Goal: Task Accomplishment & Management: Manage account settings

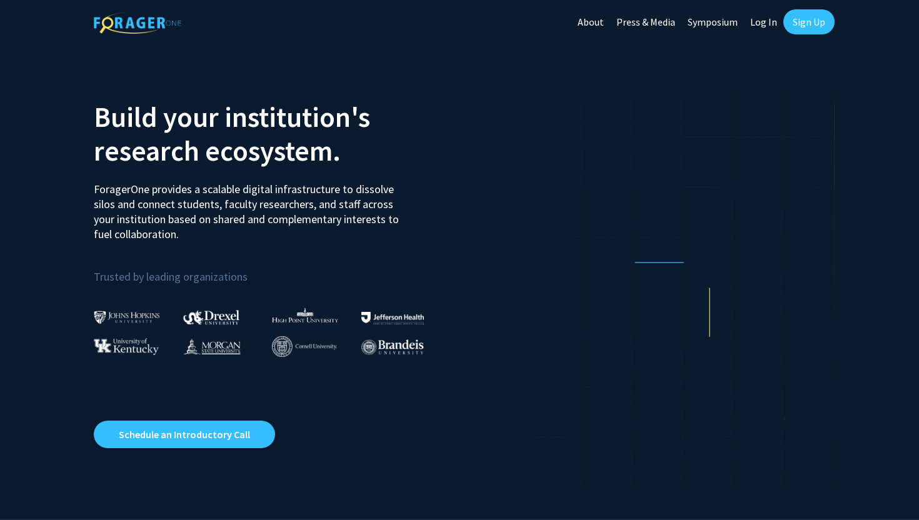
click at [808, 29] on link "Sign Up" at bounding box center [809, 21] width 51 height 25
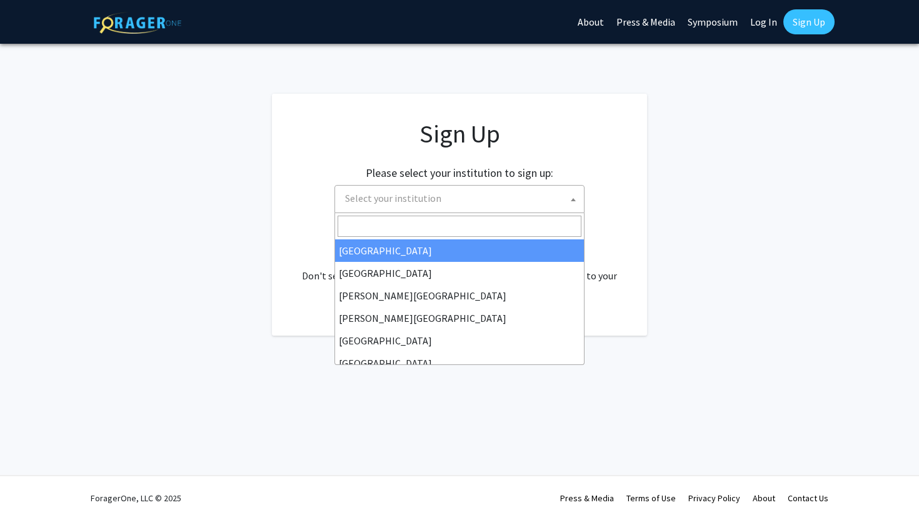
click at [477, 201] on span "Select your institution" at bounding box center [462, 199] width 244 height 26
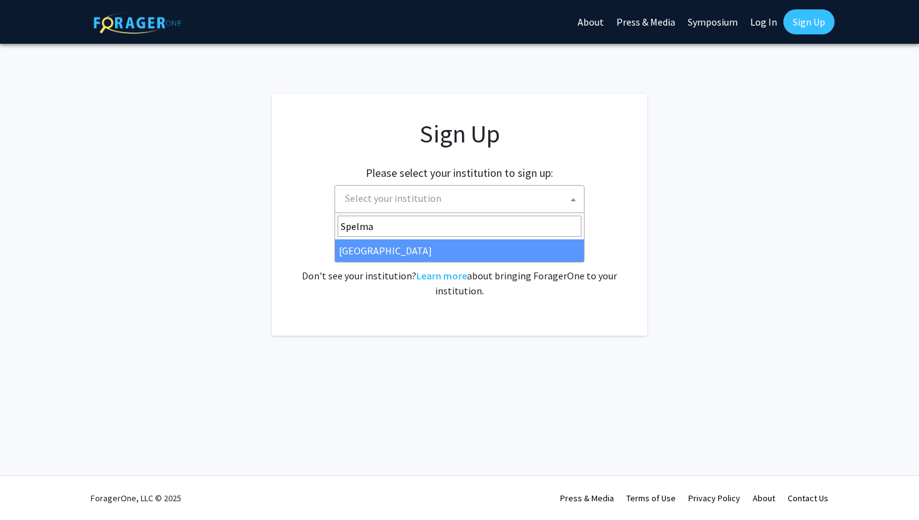
type input "Spelma"
select select "4"
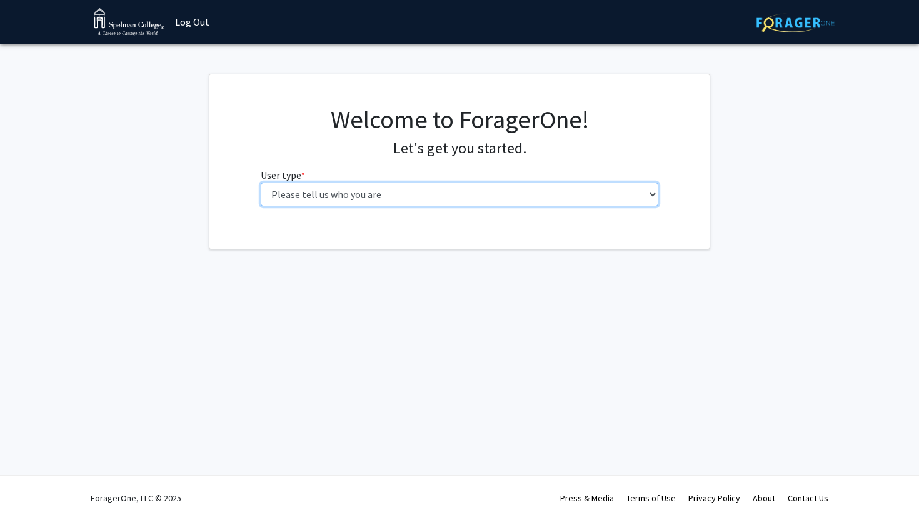
click at [410, 195] on select "Please tell us who you are Undergraduate Student Master's Student Doctoral Cand…" at bounding box center [460, 195] width 398 height 24
select select "1: undergrad"
click at [261, 183] on select "Please tell us who you are Undergraduate Student Master's Student Doctoral Cand…" at bounding box center [460, 195] width 398 height 24
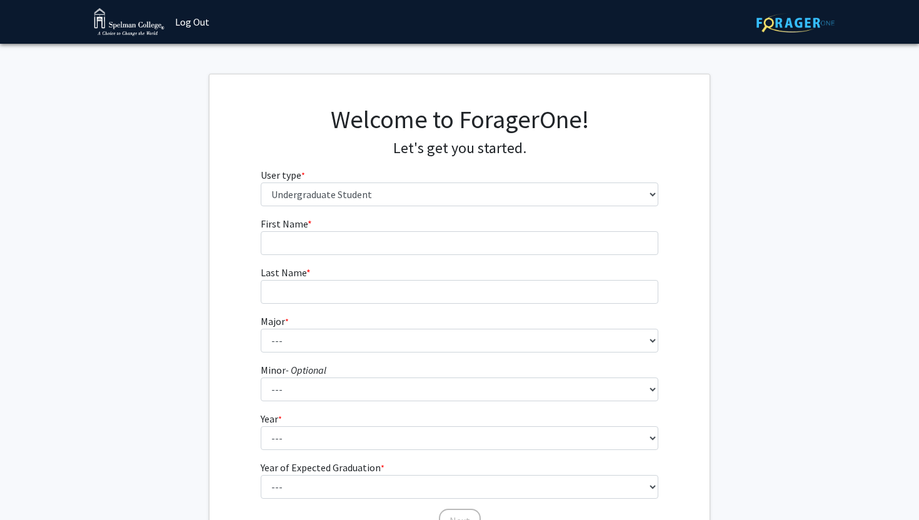
click at [410, 255] on form "First Name * required Last Name * required Major * required --- Art Art History…" at bounding box center [460, 368] width 398 height 305
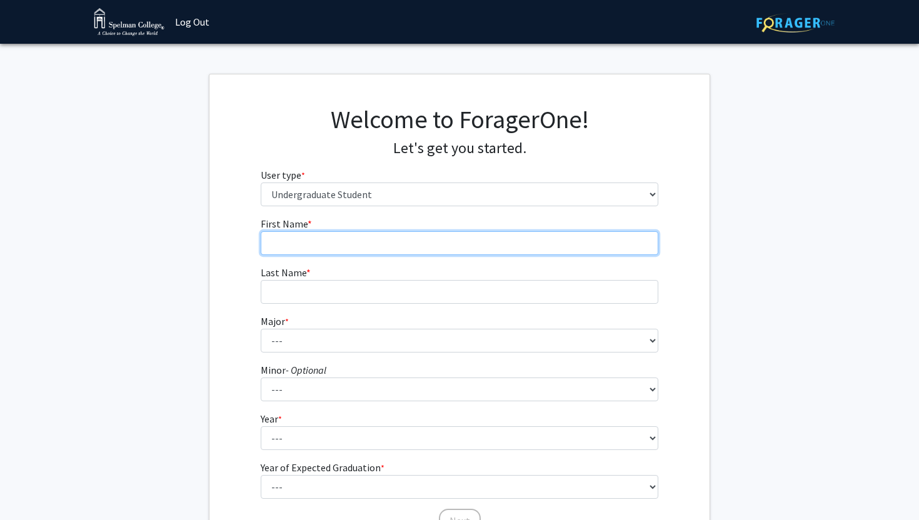
click at [405, 242] on input "First Name * required" at bounding box center [460, 243] width 398 height 24
type input "Delaney"
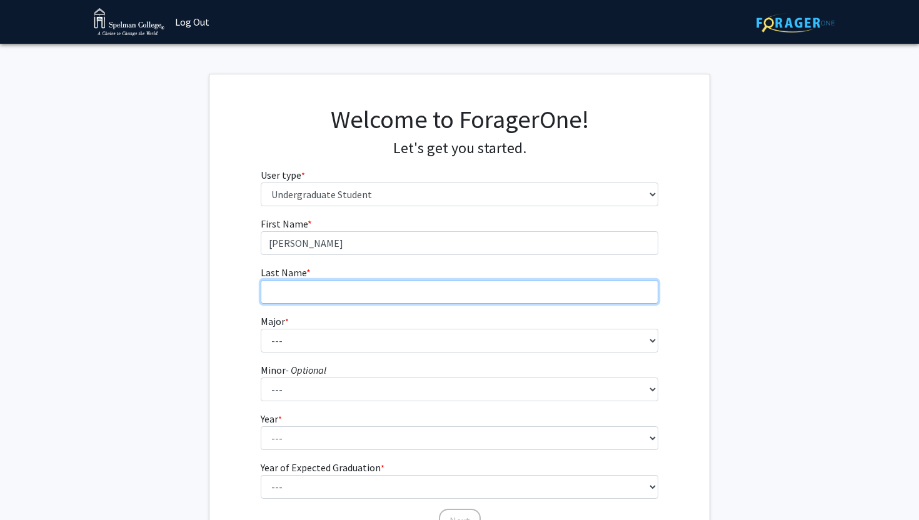
type input "Segars"
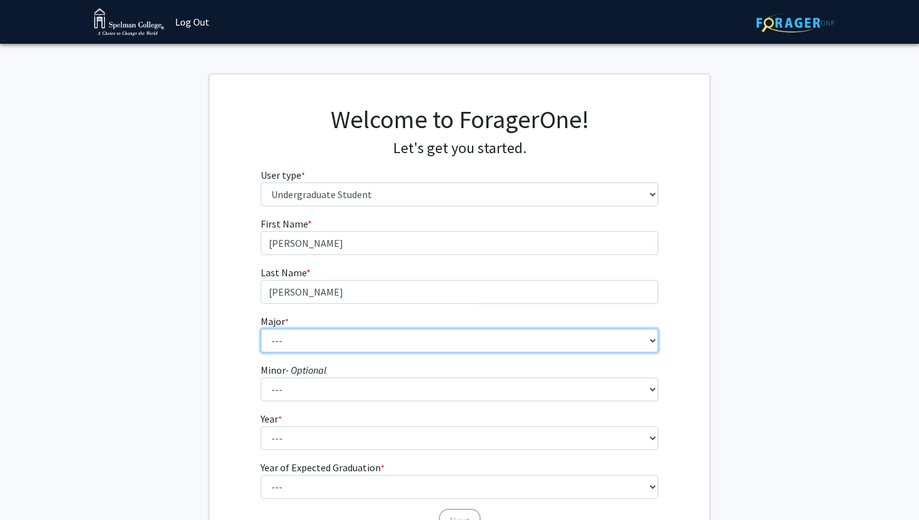
click at [344, 342] on select "--- Art Art History Biochemistry Biology Chemistry Comparative Women’s Studies …" at bounding box center [460, 341] width 398 height 24
select select "11: 257"
click at [261, 329] on select "--- Art Art History Biochemistry Biology Chemistry Comparative Women’s Studies …" at bounding box center [460, 341] width 398 height 24
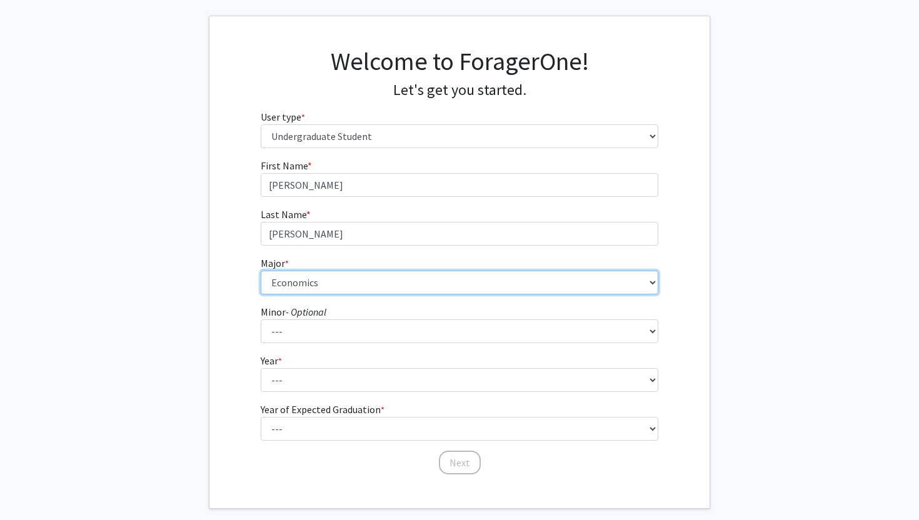
scroll to position [68, 0]
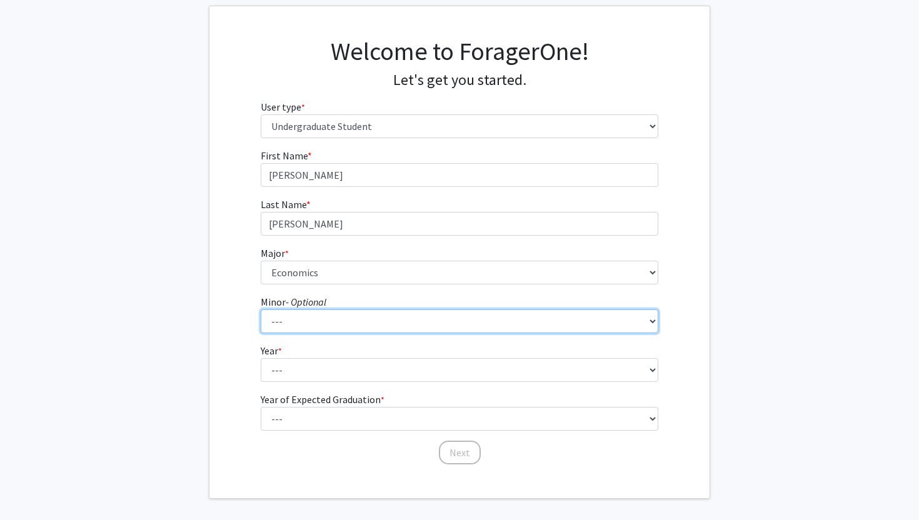
click at [347, 330] on select "--- African Diaspora Studies Anthropology Art History Asian Studies Biochemistr…" at bounding box center [460, 322] width 398 height 24
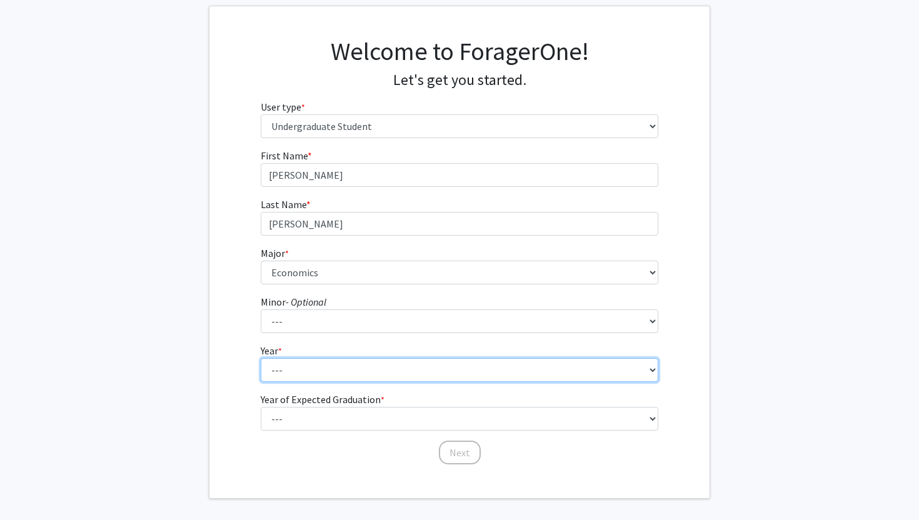
click at [363, 367] on select "--- First-year Sophomore Junior Senior Postbaccalaureate Certificate" at bounding box center [460, 370] width 398 height 24
select select "1: first-year"
click at [261, 358] on select "--- First-year Sophomore Junior Senior Postbaccalaureate Certificate" at bounding box center [460, 370] width 398 height 24
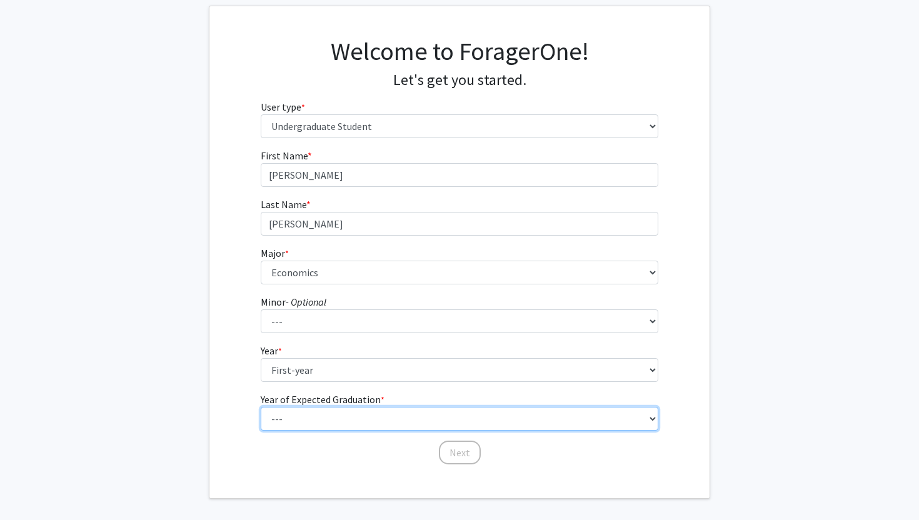
click at [346, 416] on select "--- 2025 2026 2027 2028 2029 2030 2031 2032 2033 2034" at bounding box center [460, 419] width 398 height 24
select select "5: 2029"
click at [261, 407] on select "--- 2025 2026 2027 2028 2029 2030 2031 2032 2033 2034" at bounding box center [460, 419] width 398 height 24
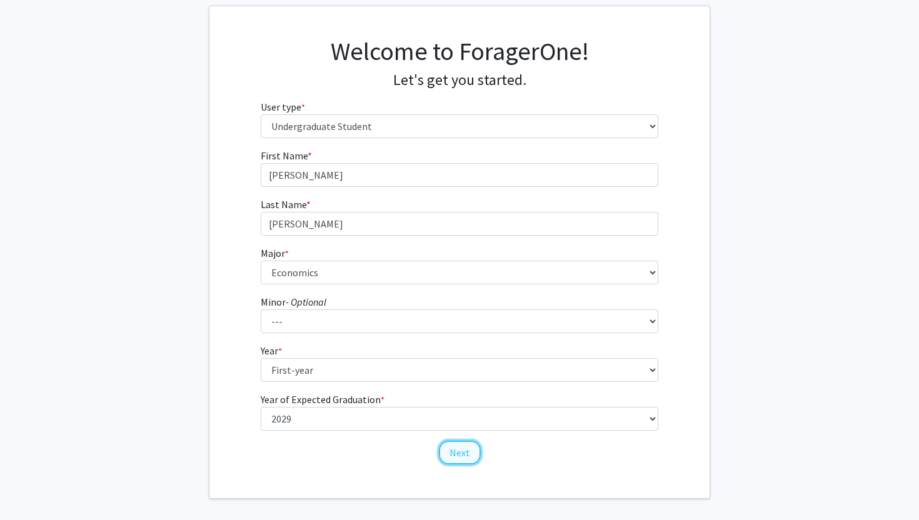
click at [452, 455] on button "Next" at bounding box center [460, 453] width 42 height 24
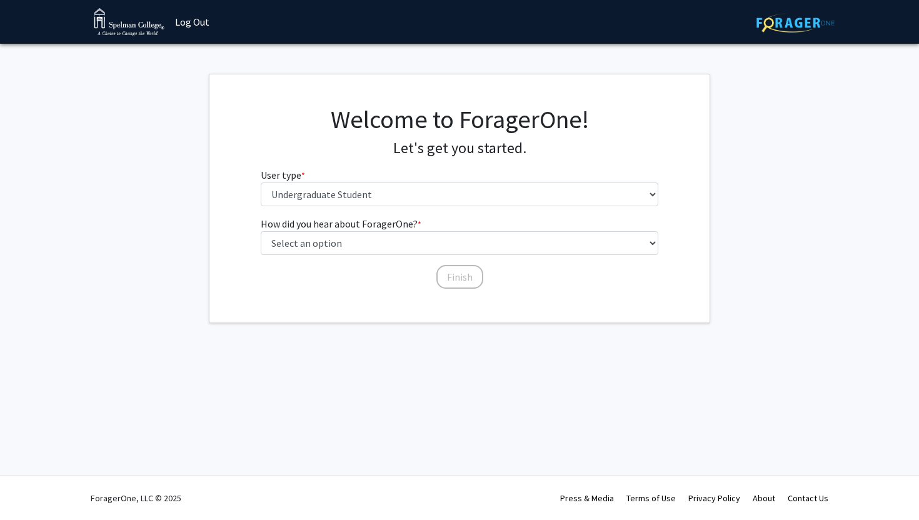
scroll to position [0, 0]
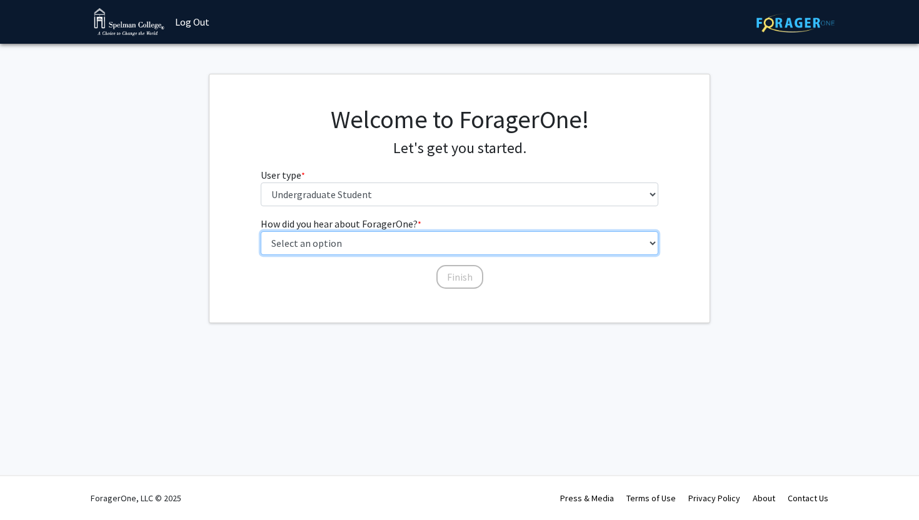
click at [394, 248] on select "Select an option Peer/student recommendation Faculty/staff recommendation Unive…" at bounding box center [460, 243] width 398 height 24
select select "3: university_website"
click at [261, 231] on select "Select an option Peer/student recommendation Faculty/staff recommendation Unive…" at bounding box center [460, 243] width 398 height 24
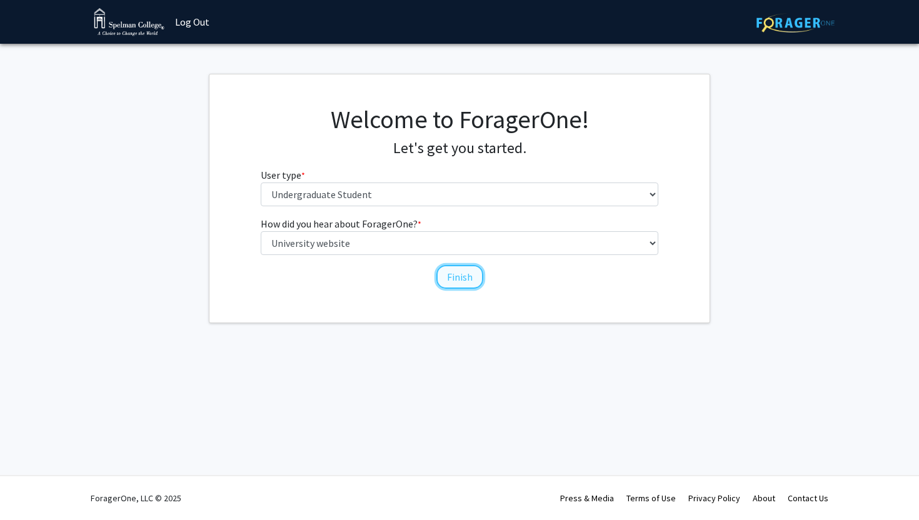
click at [467, 281] on button "Finish" at bounding box center [460, 277] width 47 height 24
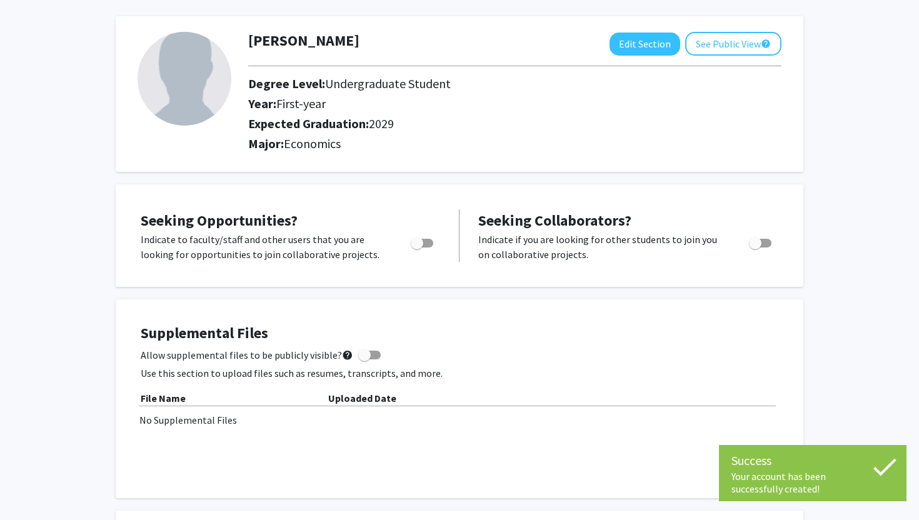
scroll to position [54, 0]
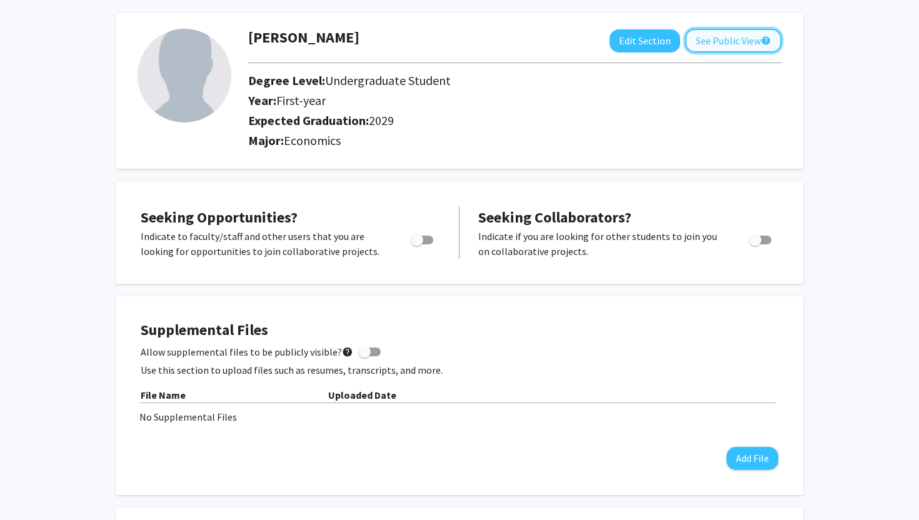
click at [695, 43] on button "See Public View help" at bounding box center [733, 41] width 96 height 24
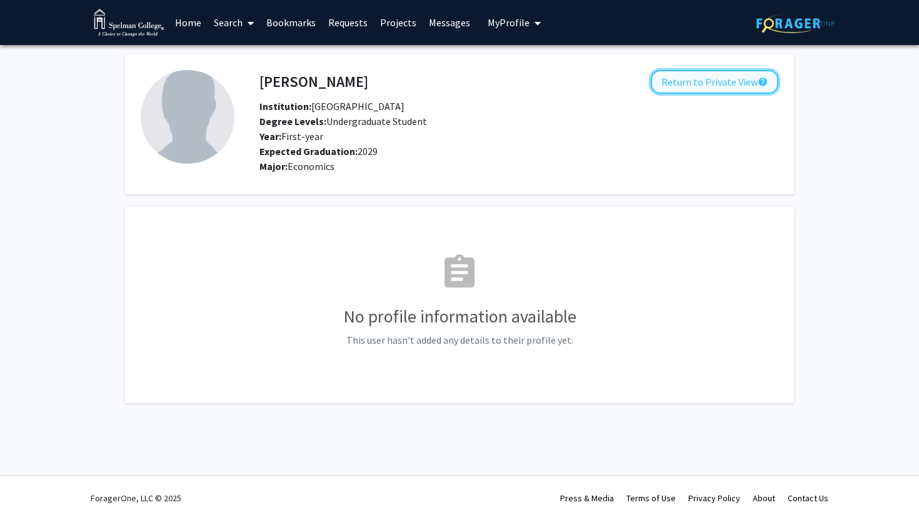
click at [694, 86] on button "Return to Private View help" at bounding box center [715, 82] width 128 height 24
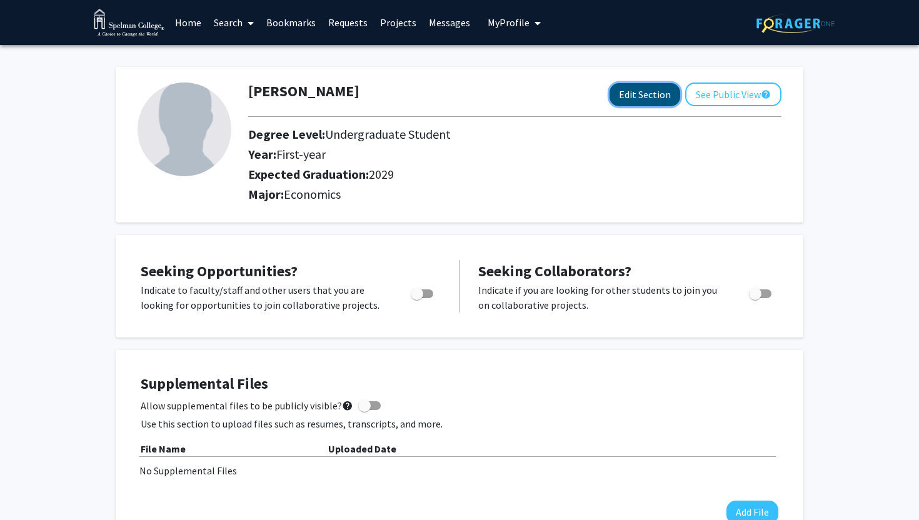
click at [647, 95] on button "Edit Section" at bounding box center [645, 94] width 71 height 23
select select "first-year"
select select "2029"
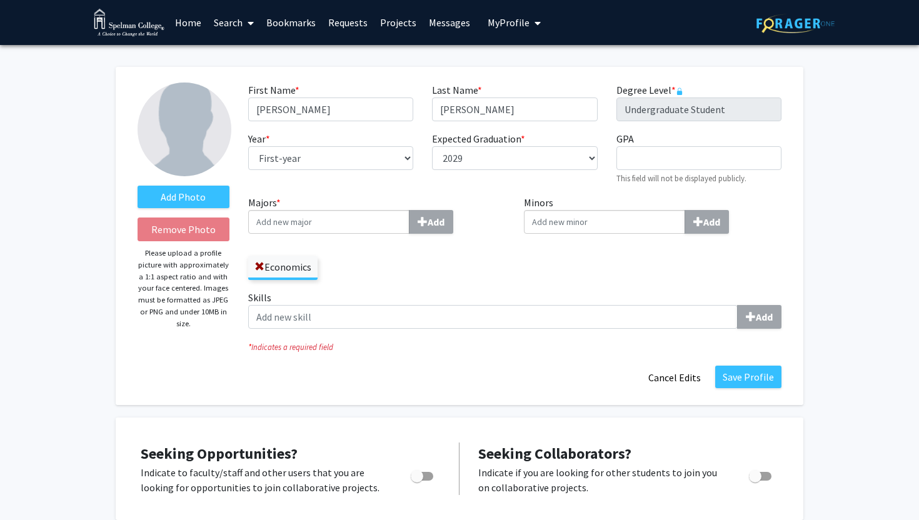
click at [171, 144] on img at bounding box center [185, 130] width 94 height 94
click at [180, 190] on label "Add Photo" at bounding box center [184, 197] width 92 height 23
click at [0, 0] on input "Add Photo" at bounding box center [0, 0] width 0 height 0
click at [410, 221] on input "Minors Add" at bounding box center [328, 222] width 161 height 24
type input "Data Science & Analytics"
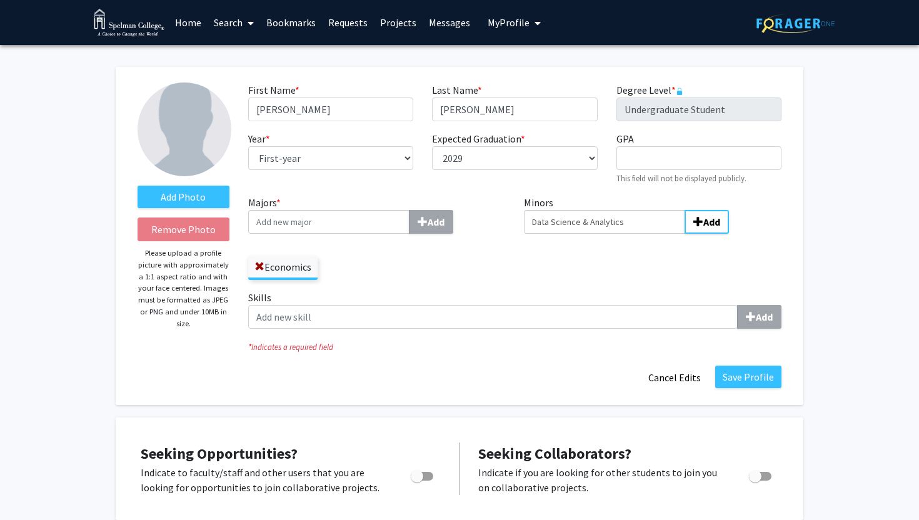
click at [632, 268] on div "Minors Data Science & Analytics Add" at bounding box center [653, 242] width 276 height 95
click at [709, 223] on b "Add" at bounding box center [712, 222] width 17 height 13
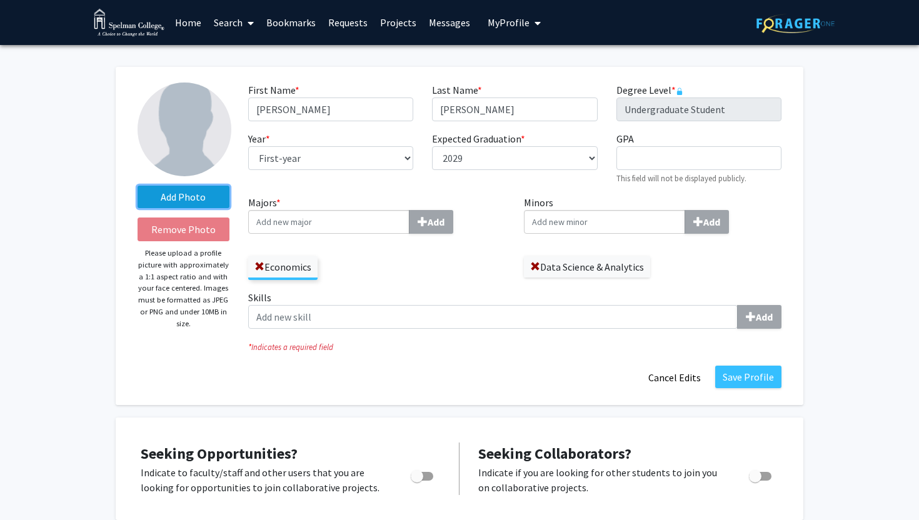
click at [216, 201] on label "Add Photo" at bounding box center [184, 197] width 92 height 23
click at [0, 0] on input "Add Photo" at bounding box center [0, 0] width 0 height 0
click at [186, 206] on label "Add Photo" at bounding box center [184, 197] width 92 height 23
click at [0, 0] on input "Add Photo" at bounding box center [0, 0] width 0 height 0
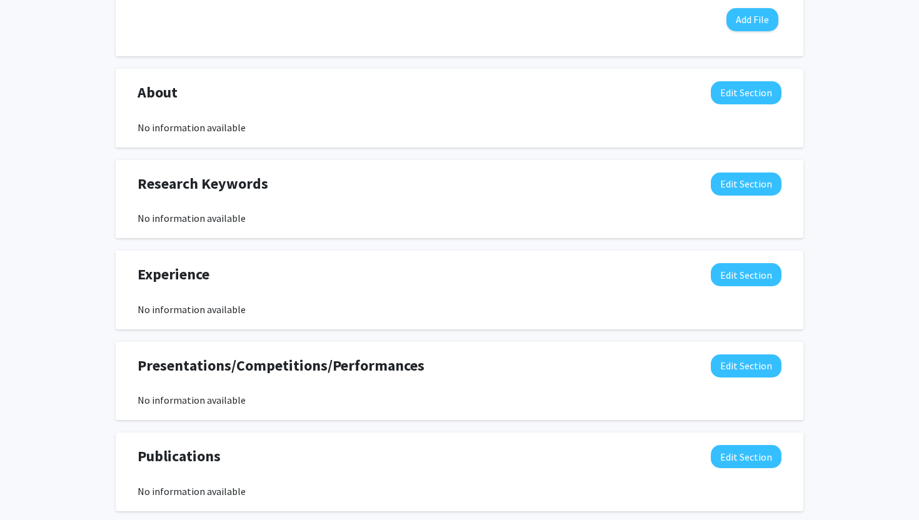
scroll to position [786, 0]
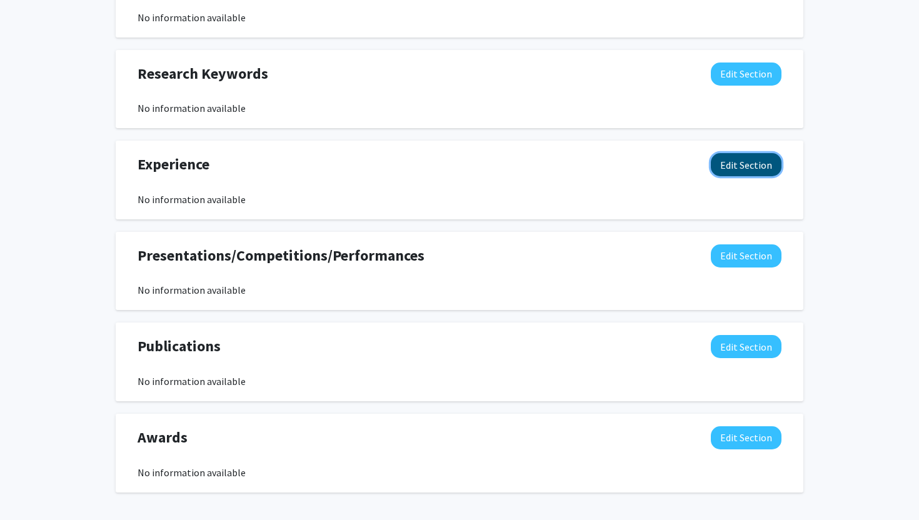
click at [746, 166] on button "Edit Section" at bounding box center [746, 164] width 71 height 23
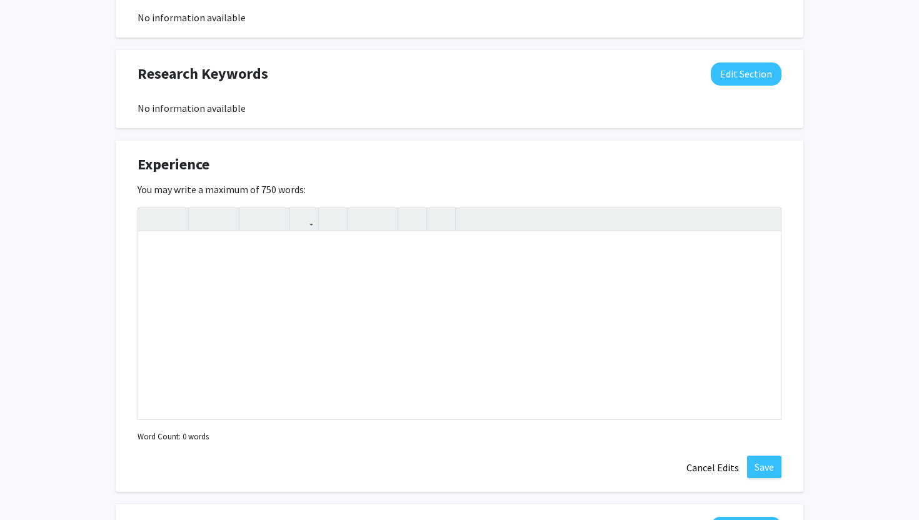
click at [571, 186] on div "You may write a maximum of 750 words: Insert link Remove link Word Count: 0 wor…" at bounding box center [460, 314] width 644 height 264
click at [713, 461] on button "Cancel Edits" at bounding box center [713, 468] width 69 height 24
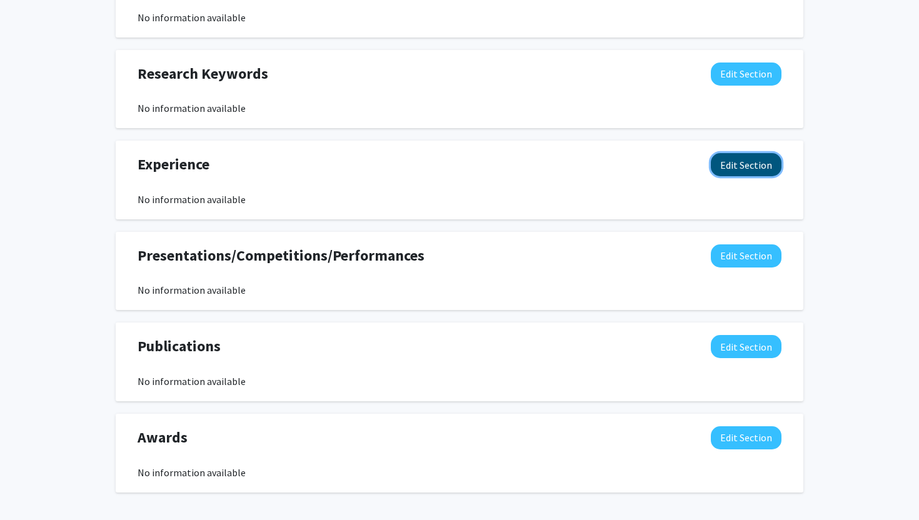
click at [747, 172] on button "Edit Section" at bounding box center [746, 164] width 71 height 23
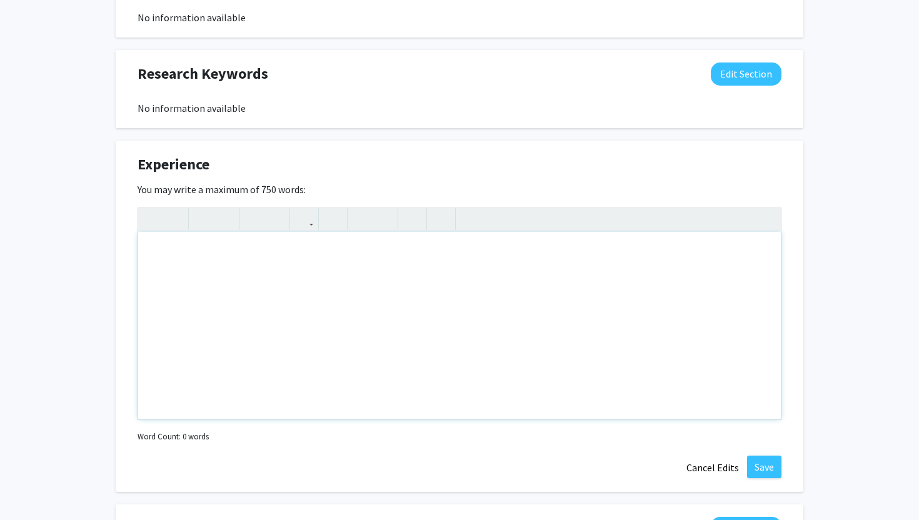
click at [498, 306] on div "Note to users with screen readers: Please deactivate our accessibility plugin f…" at bounding box center [459, 326] width 643 height 188
type textarea "s"
type textarea "S"
click at [309, 253] on div "High School Senior Thesis (15 Page): "The American Dream: Dead or Alive"" at bounding box center [459, 326] width 643 height 188
click at [435, 255] on div "High School Senior Thesis (15 Page): "Wanted: The American Dream: Dead or Alive"" at bounding box center [459, 326] width 643 height 188
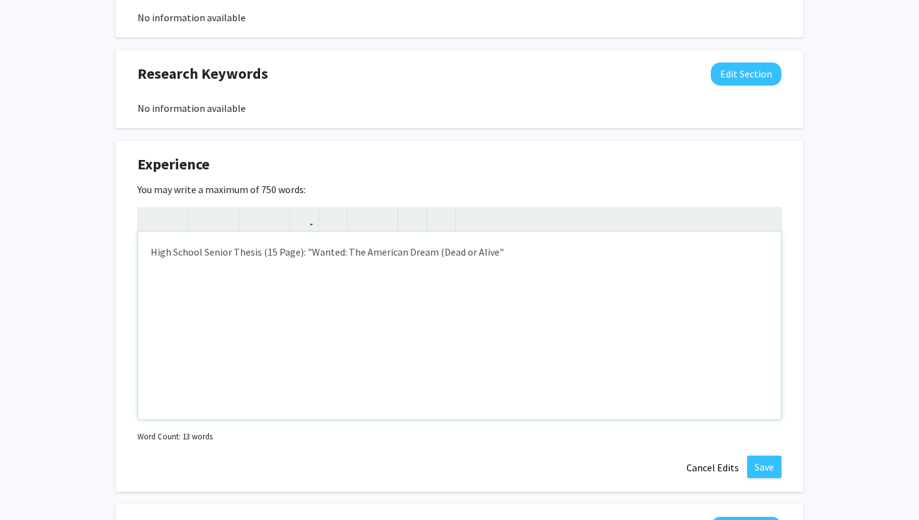
click at [493, 256] on div "High School Senior Thesis (15 Page): "Wanted: The American Dream (Dead or Alive"" at bounding box center [459, 326] width 643 height 188
click at [491, 256] on div "High School Senior Thesis (15 Page): "Wanted: The American Dream (Dead or Alive"" at bounding box center [459, 326] width 643 height 188
click at [489, 310] on div "High School Senior Thesis (15 Page): "Wanted: The American Dream (Dead or Alive…" at bounding box center [459, 326] width 643 height 188
drag, startPoint x: 314, startPoint y: 283, endPoint x: 77, endPoint y: 273, distance: 237.2
click at [76, 273] on div "Change Photo Remove Photo Please upload a profile picture with approximately a …" at bounding box center [459, 32] width 919 height 1547
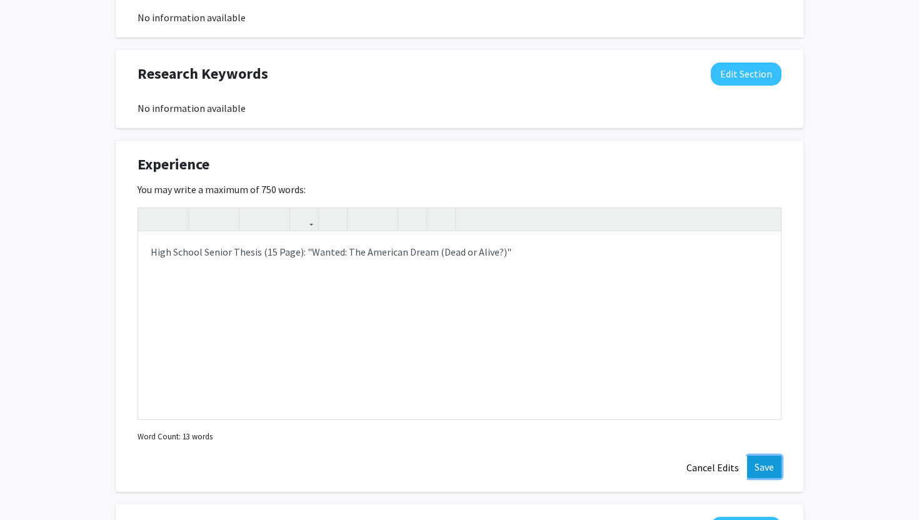
click at [772, 473] on button "Save" at bounding box center [764, 467] width 34 height 23
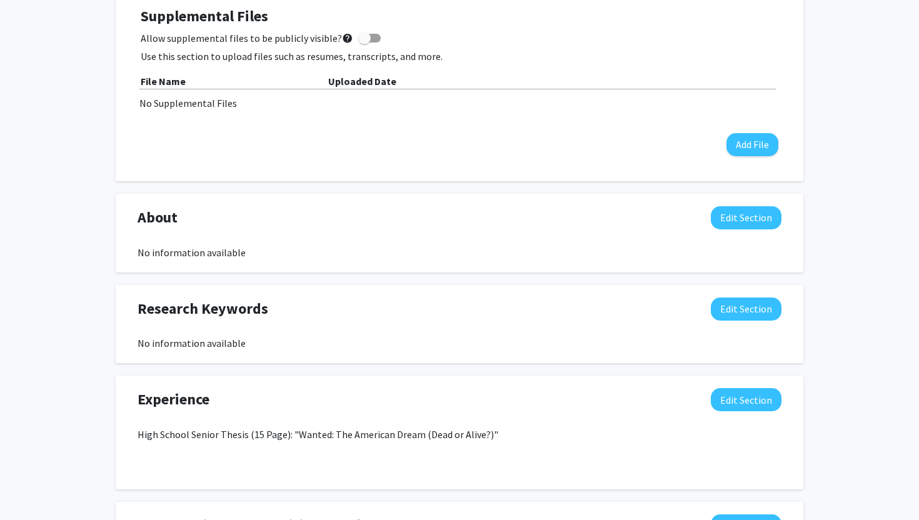
scroll to position [540, 0]
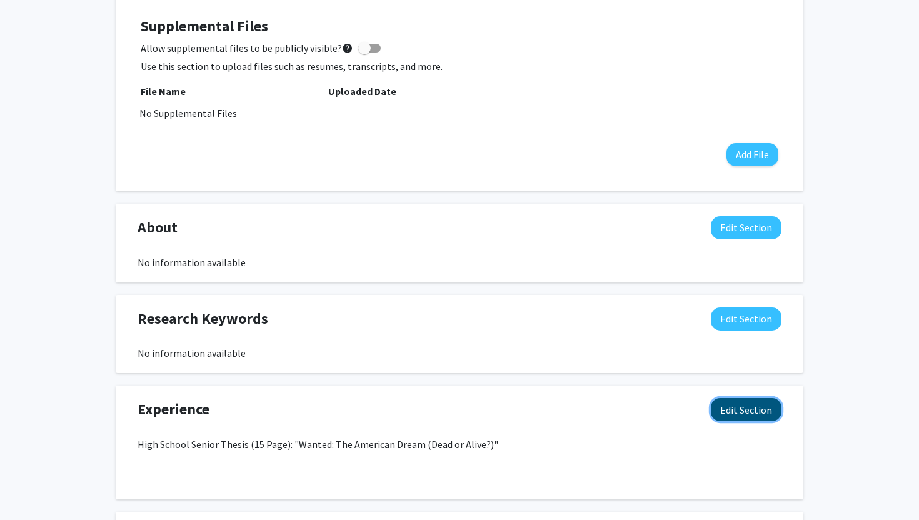
click at [741, 413] on button "Edit Section" at bounding box center [746, 409] width 71 height 23
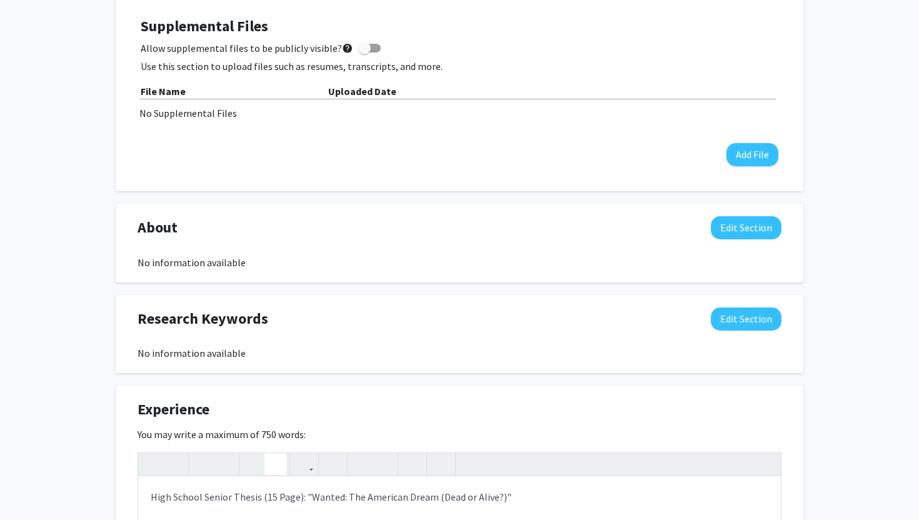
scroll to position [580, 0]
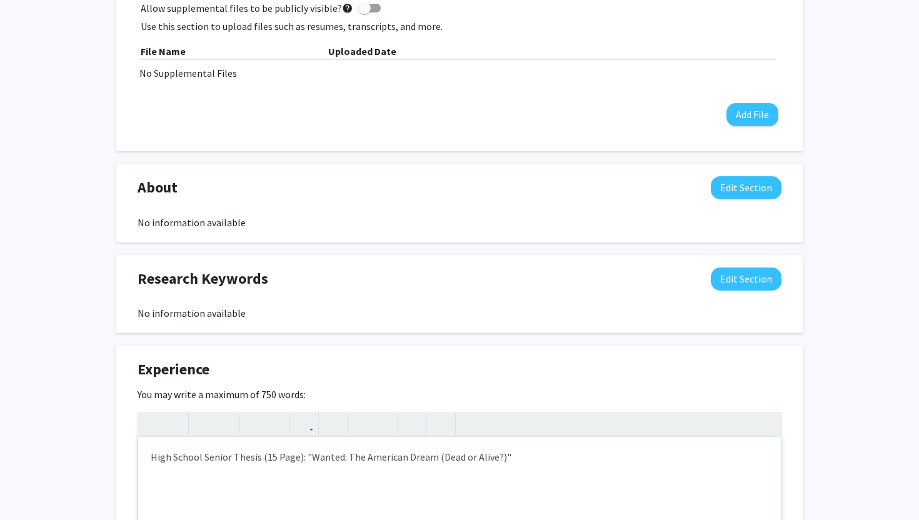
click at [293, 458] on p "High School Senior Thesis (15 Page): "Wanted: The American Dream (Dead or Alive…" at bounding box center [460, 457] width 618 height 15
type textarea "<p>High School Senior Thesis (15 Pages): "Wanted: The American Dream (Dead or A…"
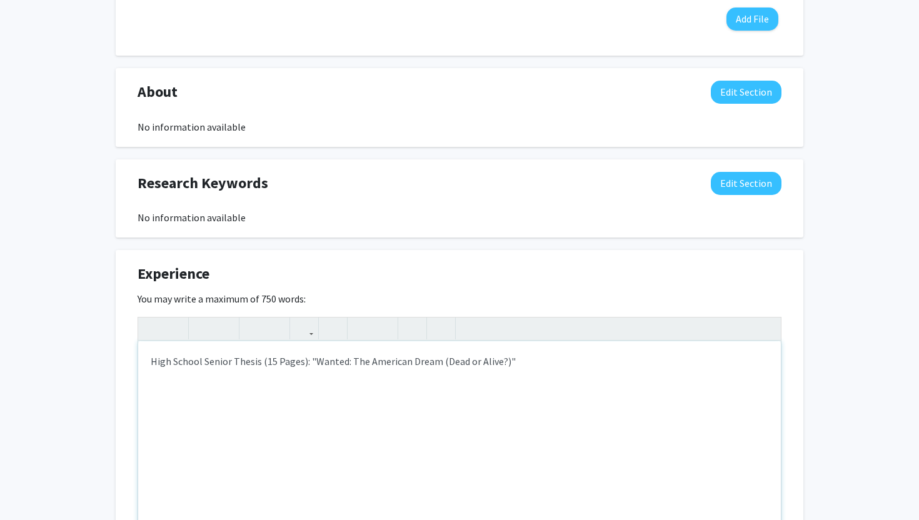
scroll to position [741, 0]
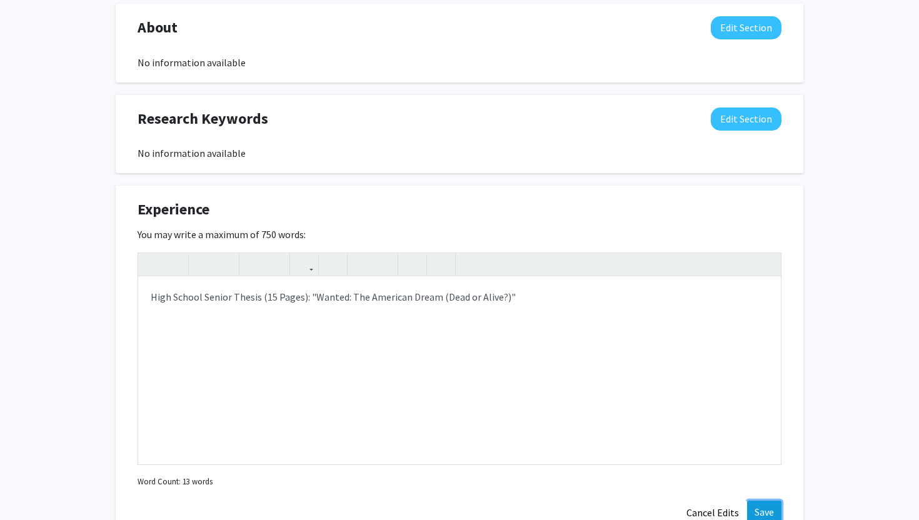
click at [765, 518] on button "Save" at bounding box center [764, 512] width 34 height 23
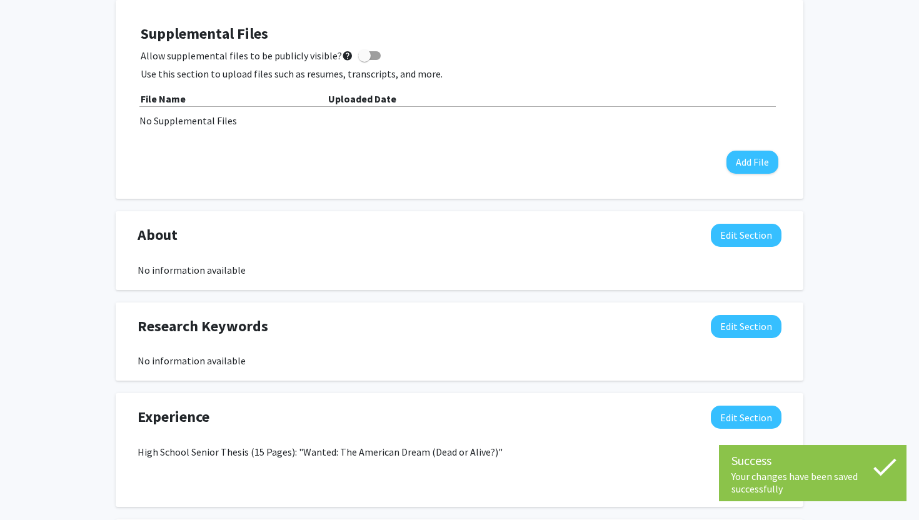
scroll to position [532, 0]
click at [726, 244] on button "Edit Section" at bounding box center [746, 236] width 71 height 23
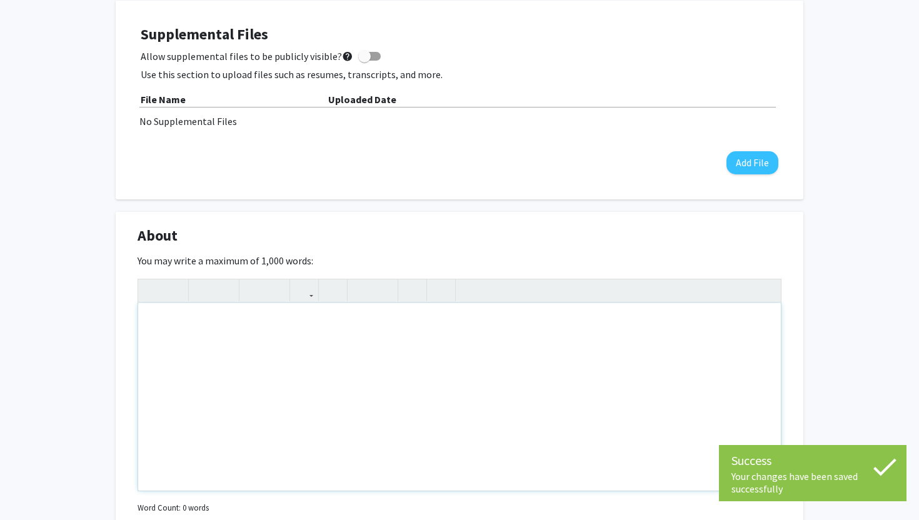
click at [472, 372] on div "Note to users with screen readers: Please deactivate our accessibility plugin f…" at bounding box center [459, 397] width 643 height 188
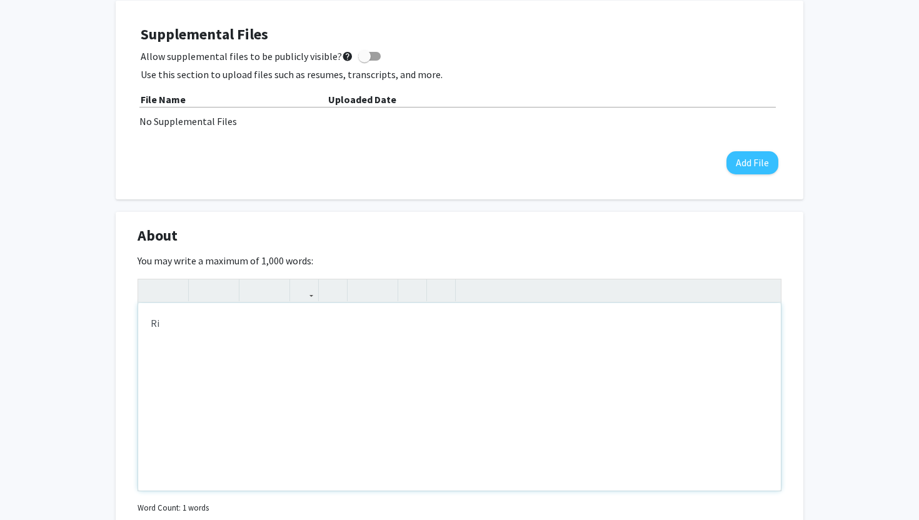
type textarea "R"
click at [825, 272] on div "Change Photo Remove Photo Please upload a profile picture with approximately a …" at bounding box center [459, 304] width 919 height 1582
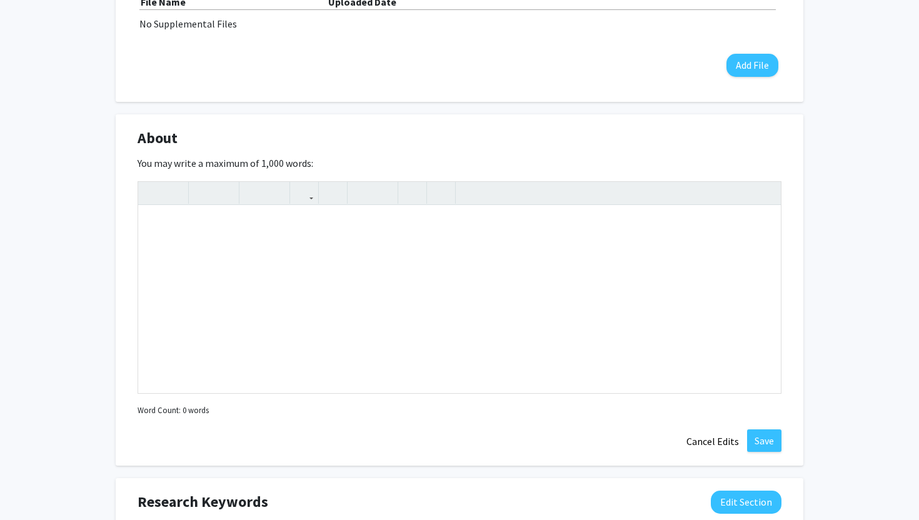
scroll to position [657, 0]
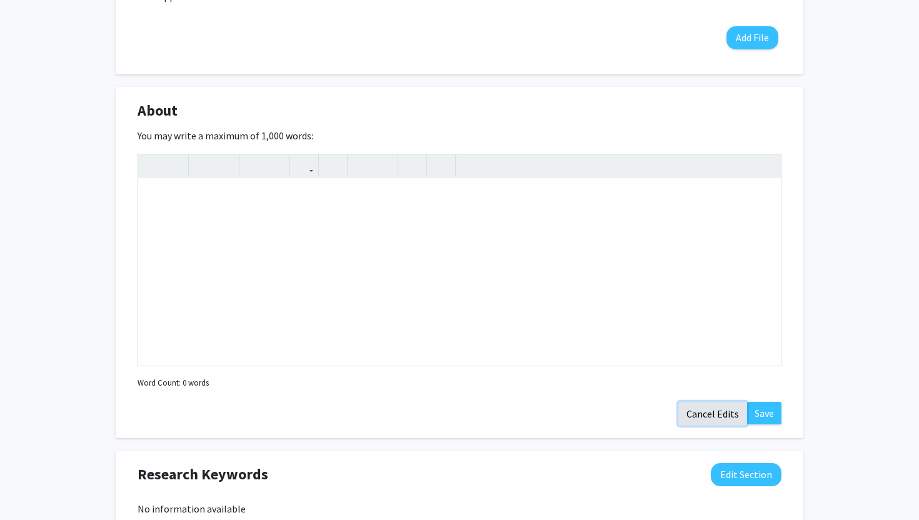
click at [725, 418] on button "Cancel Edits" at bounding box center [713, 414] width 69 height 24
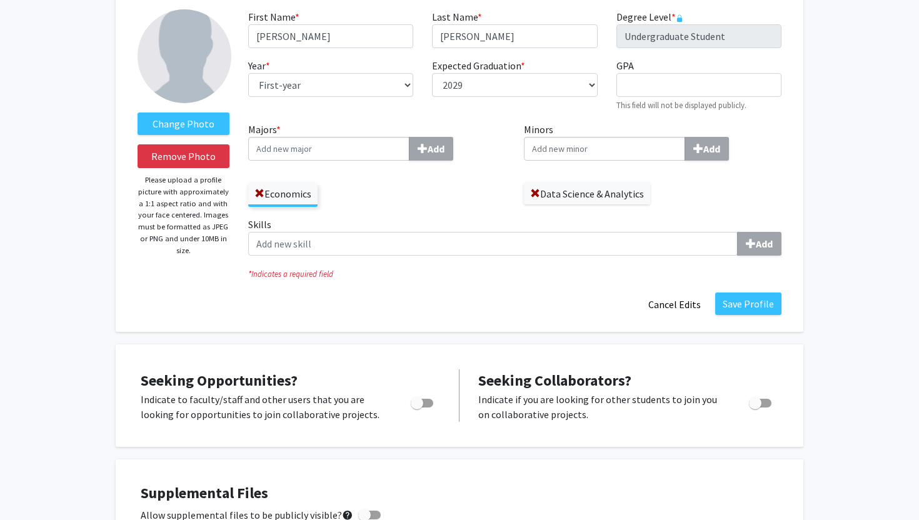
scroll to position [0, 0]
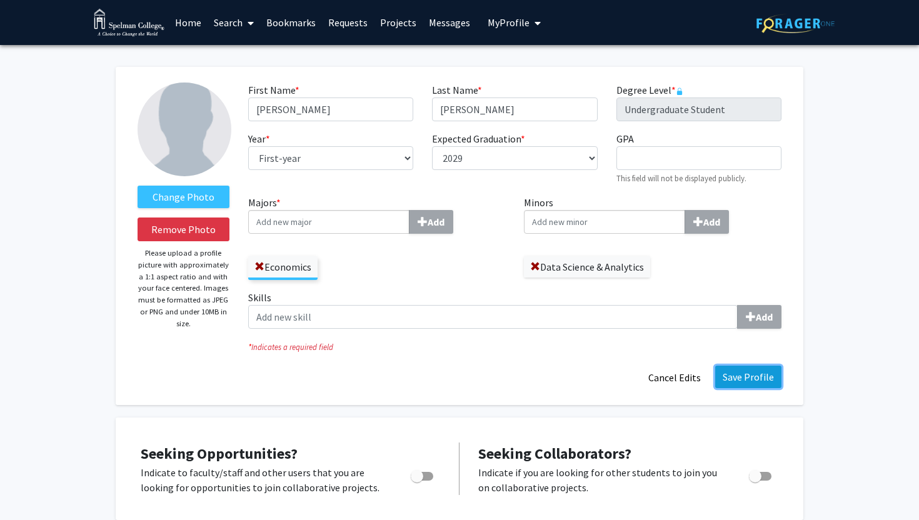
click at [742, 379] on button "Save Profile" at bounding box center [749, 377] width 66 height 23
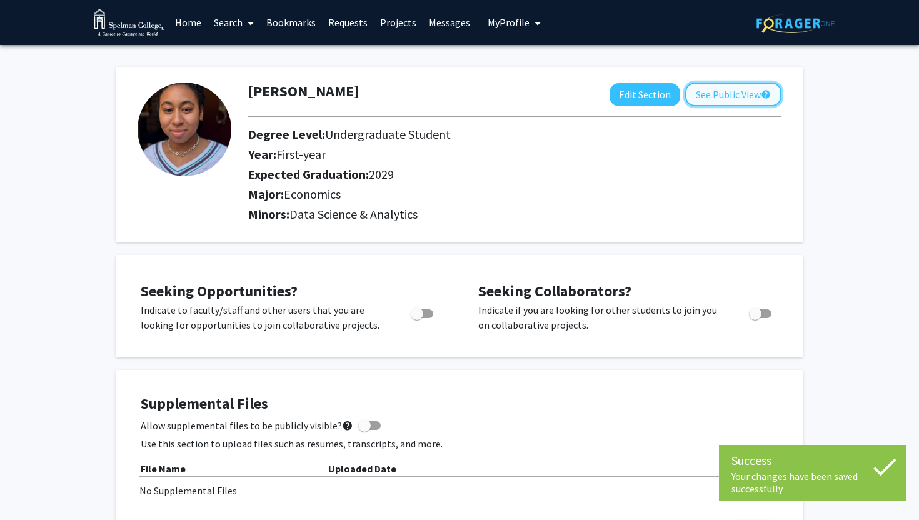
click at [702, 94] on button "See Public View help" at bounding box center [733, 95] width 96 height 24
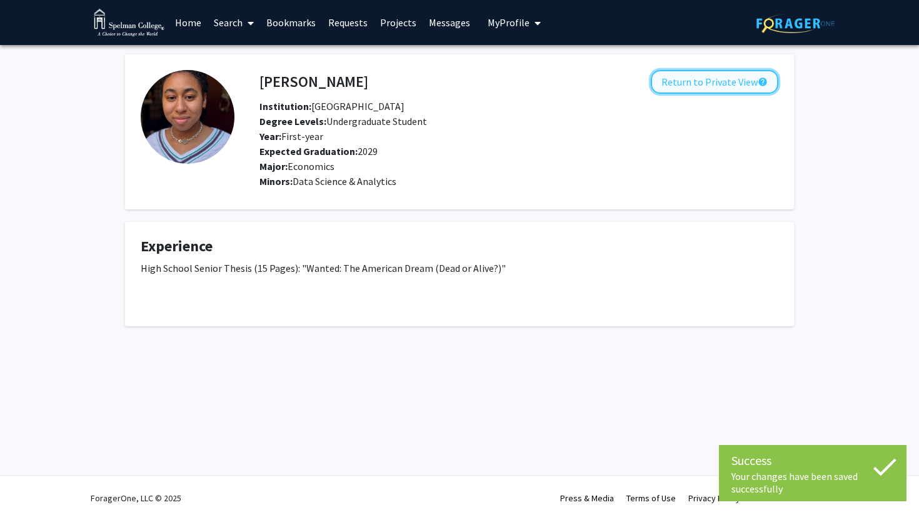
click at [744, 84] on button "Return to Private View help" at bounding box center [715, 82] width 128 height 24
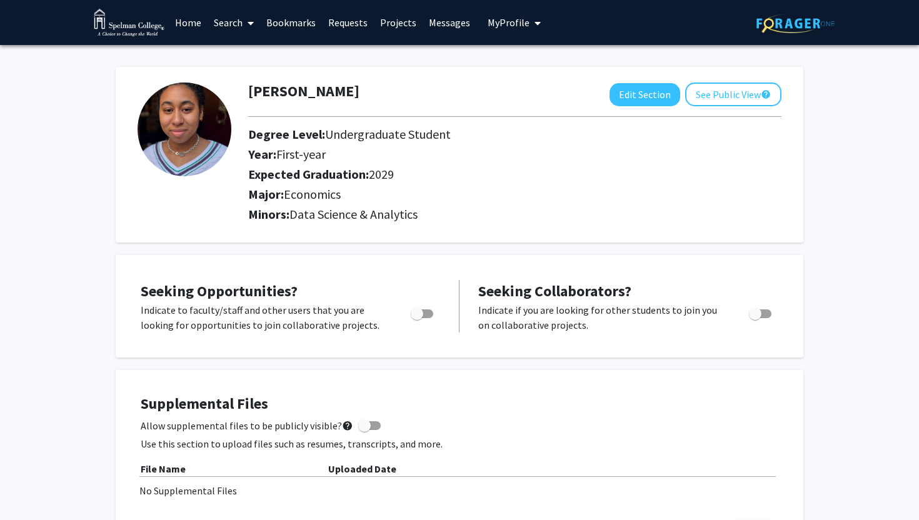
click at [190, 28] on link "Home" at bounding box center [188, 23] width 39 height 44
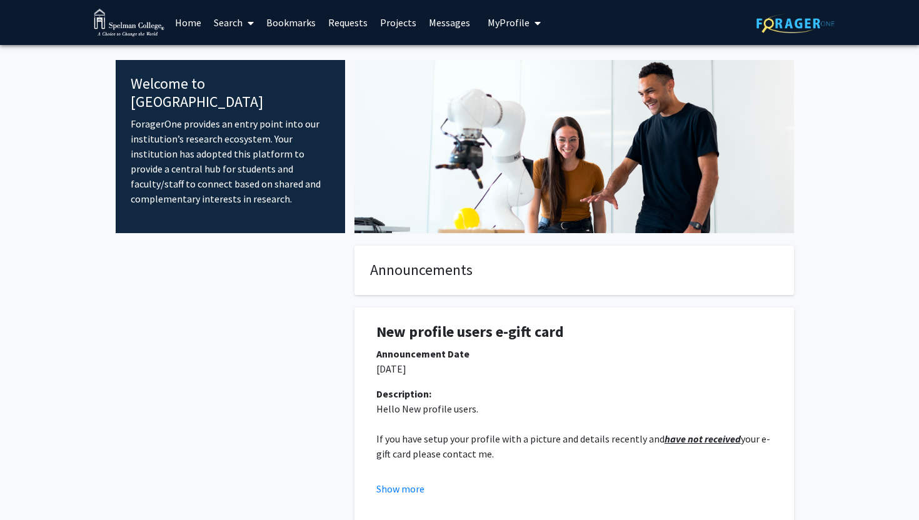
click at [243, 28] on link "Search" at bounding box center [234, 23] width 53 height 44
click at [253, 54] on span "Faculty/Staff" at bounding box center [254, 57] width 92 height 25
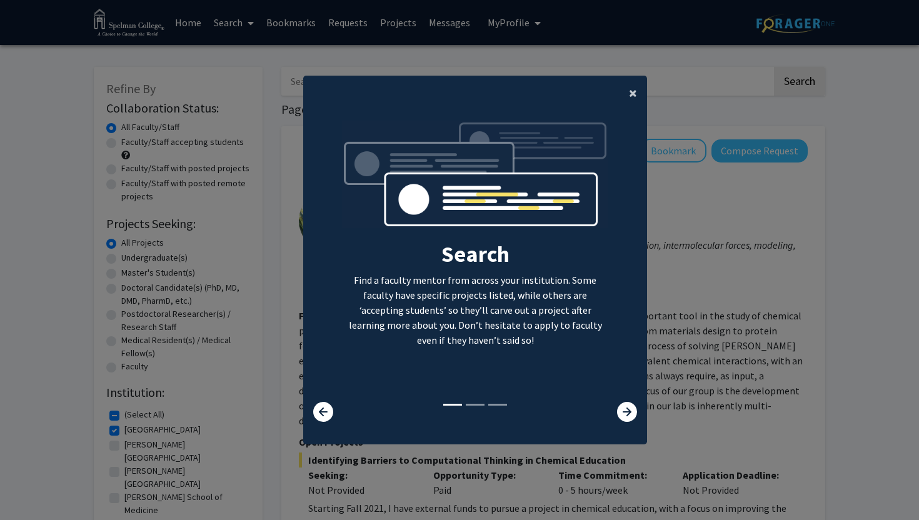
click at [630, 98] on span "×" at bounding box center [633, 92] width 8 height 19
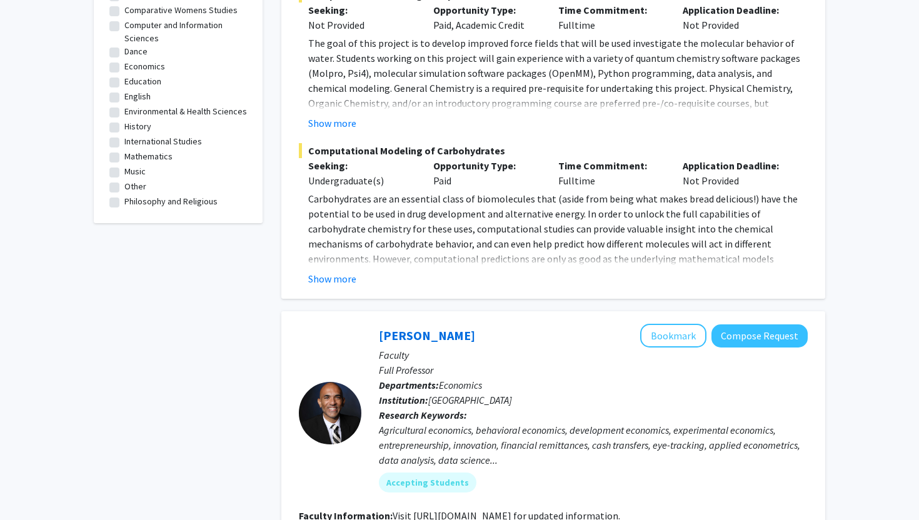
scroll to position [644, 0]
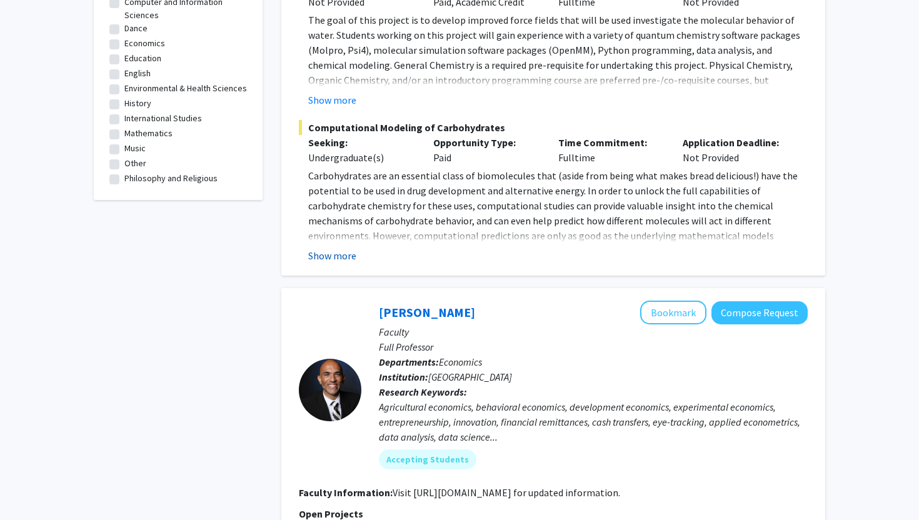
click at [320, 248] on button "Show more" at bounding box center [332, 255] width 48 height 15
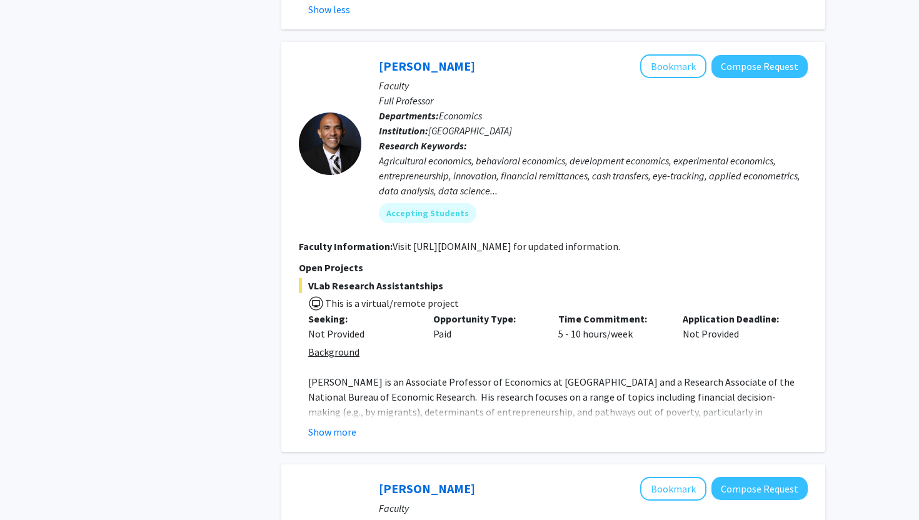
scroll to position [1230, 0]
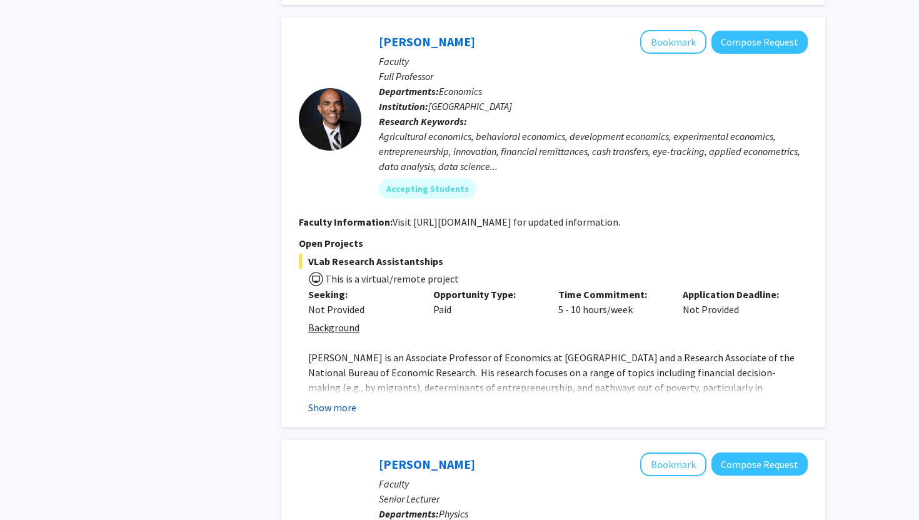
click at [343, 400] on button "Show more" at bounding box center [332, 407] width 48 height 15
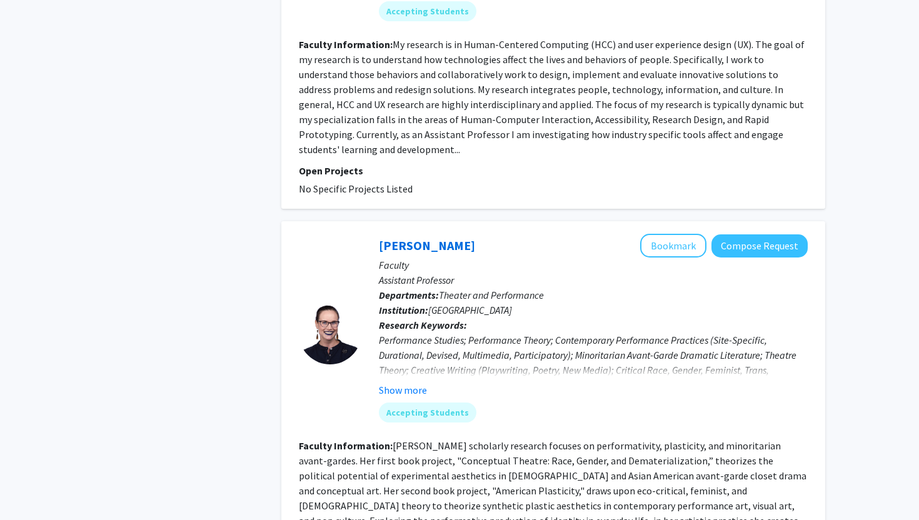
scroll to position [4929, 0]
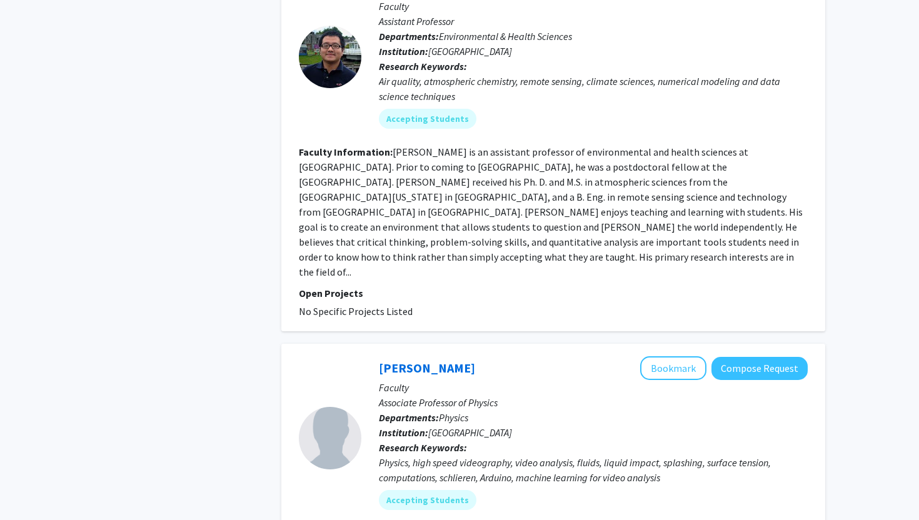
scroll to position [3132, 0]
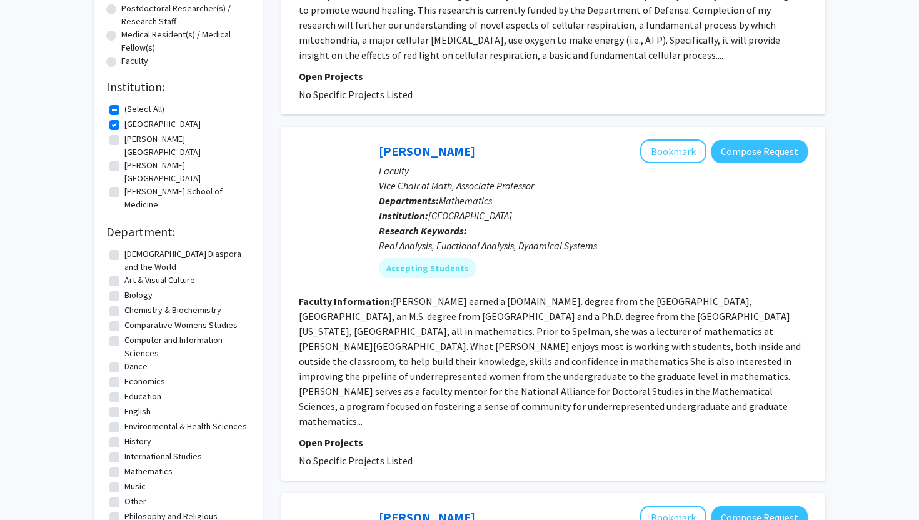
scroll to position [306, 0]
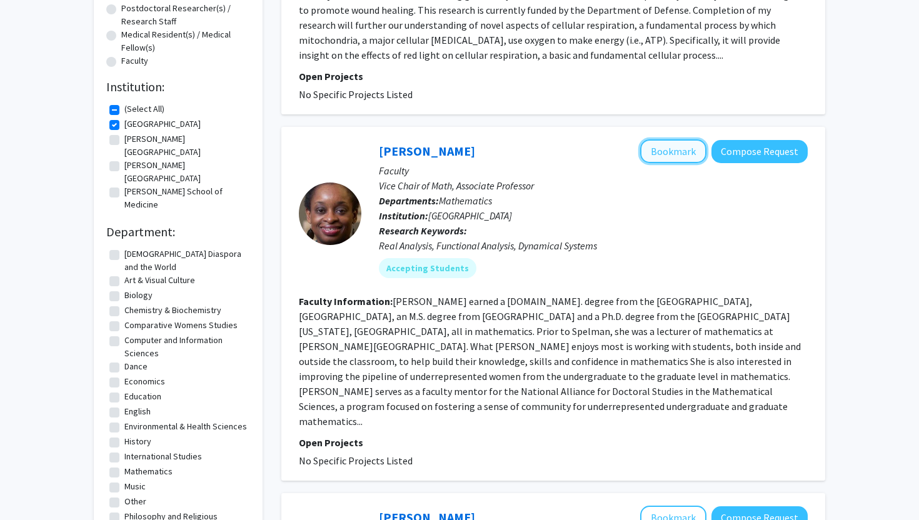
click at [662, 153] on button "Bookmark" at bounding box center [673, 151] width 66 height 24
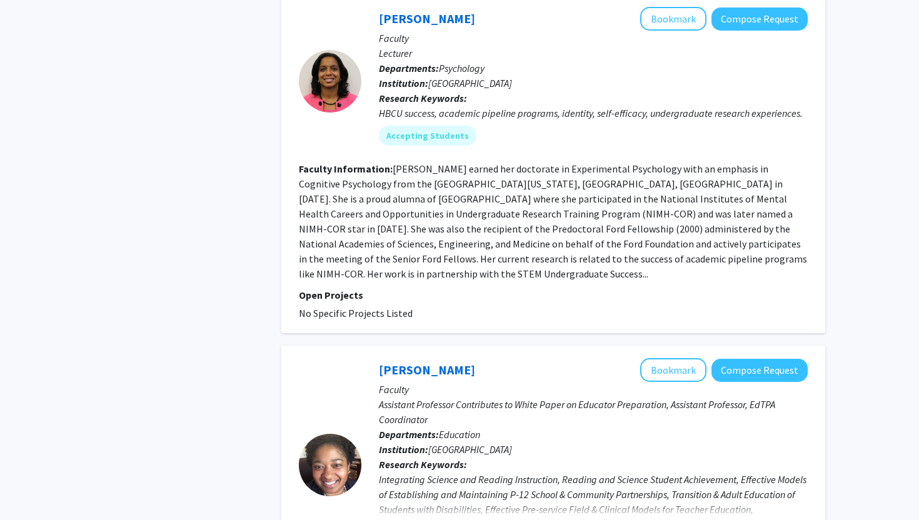
scroll to position [1625, 0]
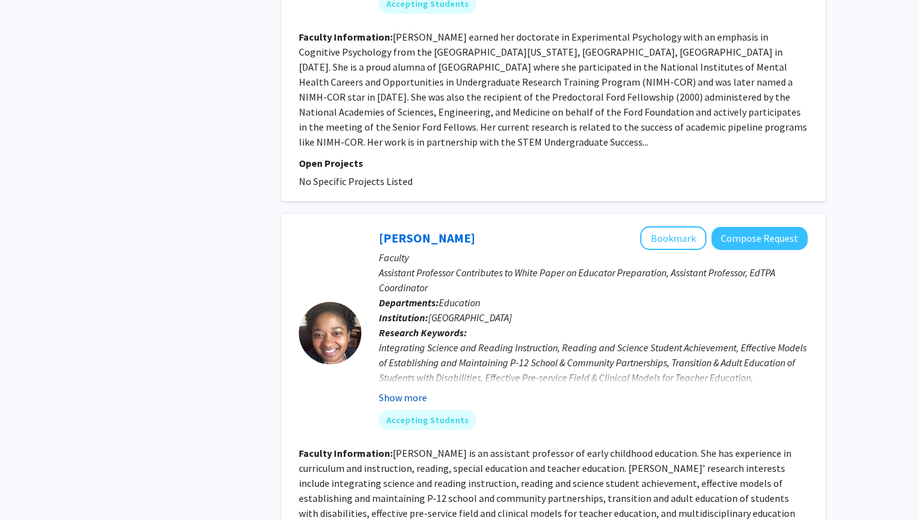
click at [410, 390] on button "Show more" at bounding box center [403, 397] width 48 height 15
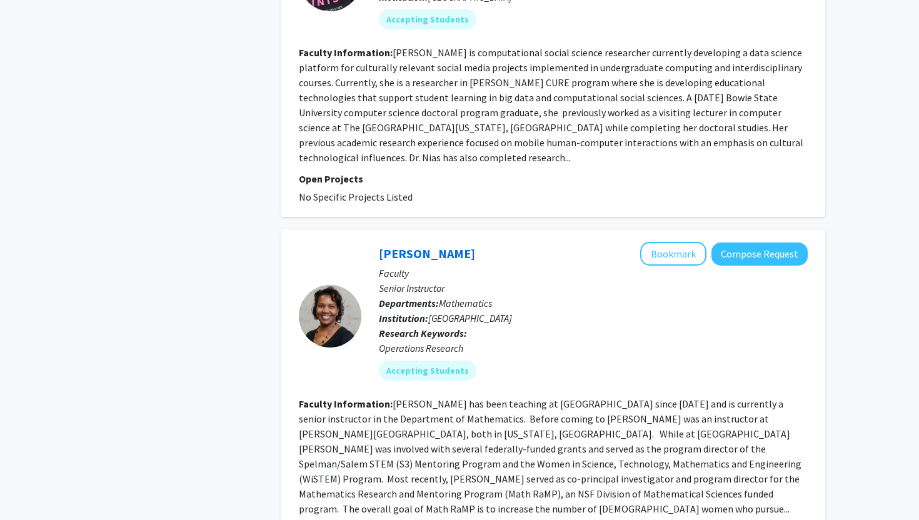
scroll to position [3081, 0]
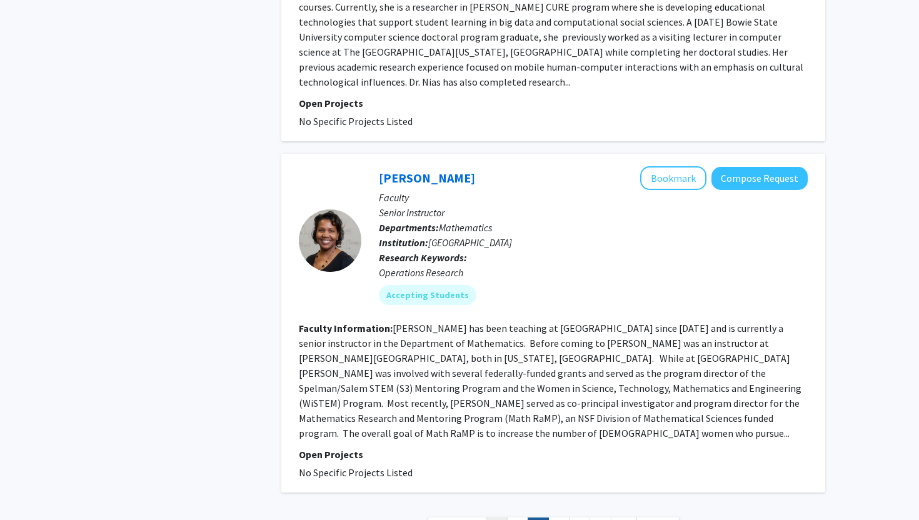
click at [493, 518] on link "1" at bounding box center [497, 529] width 21 height 22
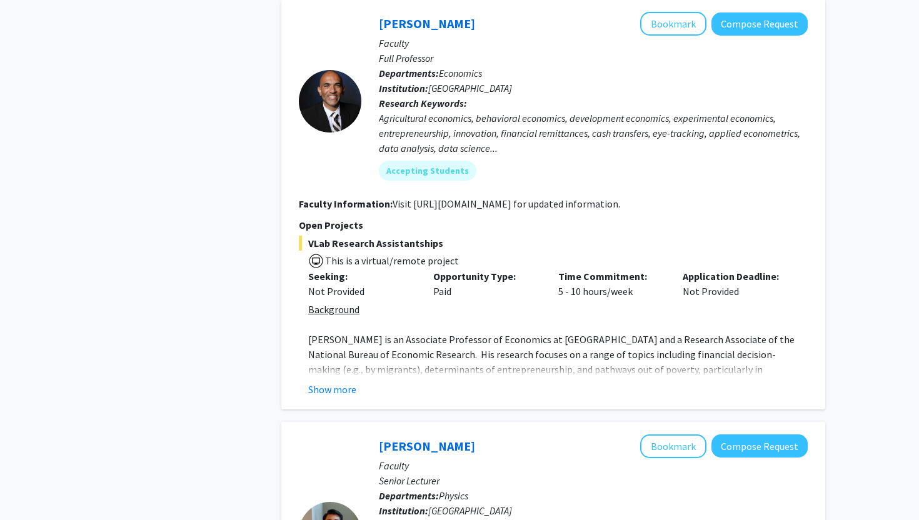
scroll to position [842, 0]
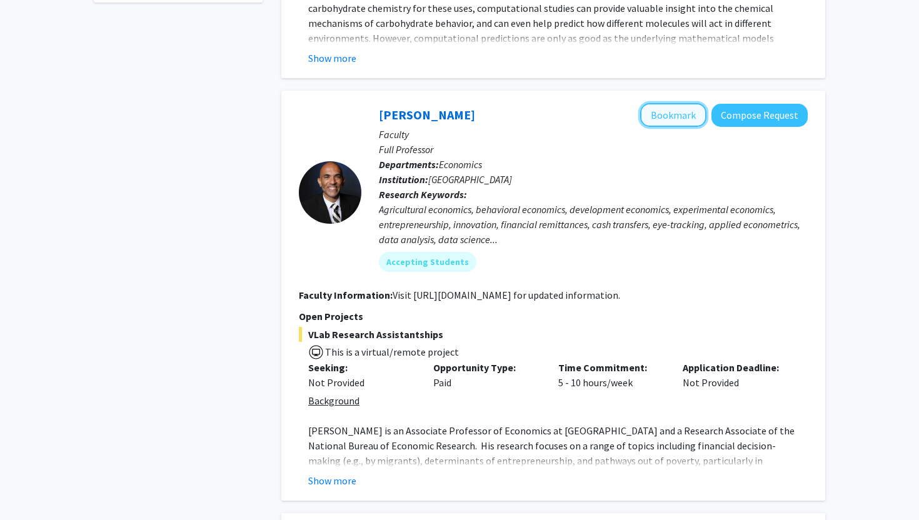
click at [661, 103] on button "Bookmark" at bounding box center [673, 115] width 66 height 24
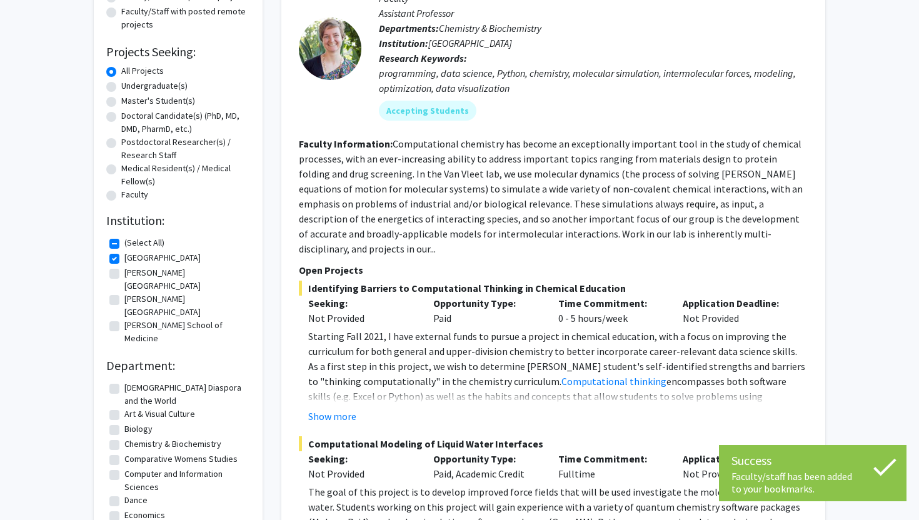
scroll to position [35, 0]
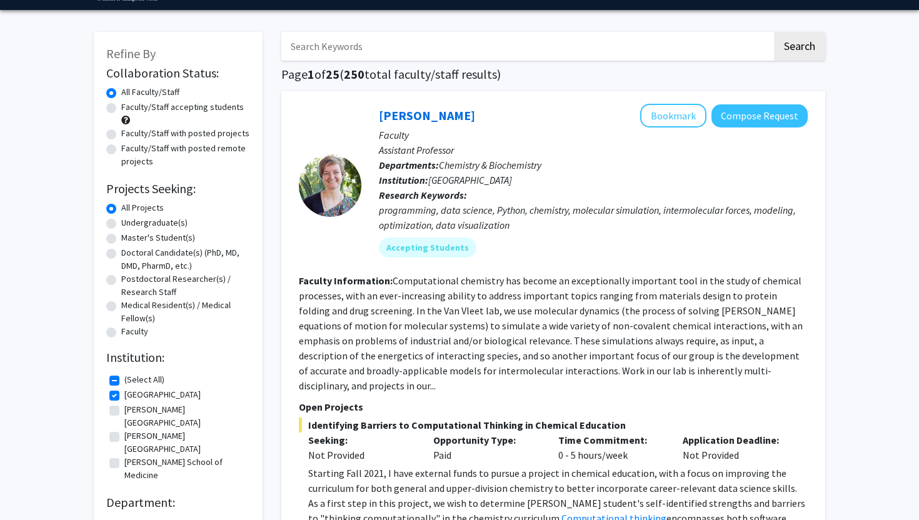
click at [138, 133] on label "Faculty/Staff with posted projects" at bounding box center [185, 133] width 128 height 13
click at [129, 133] on input "Faculty/Staff with posted projects" at bounding box center [125, 131] width 8 height 8
radio input "true"
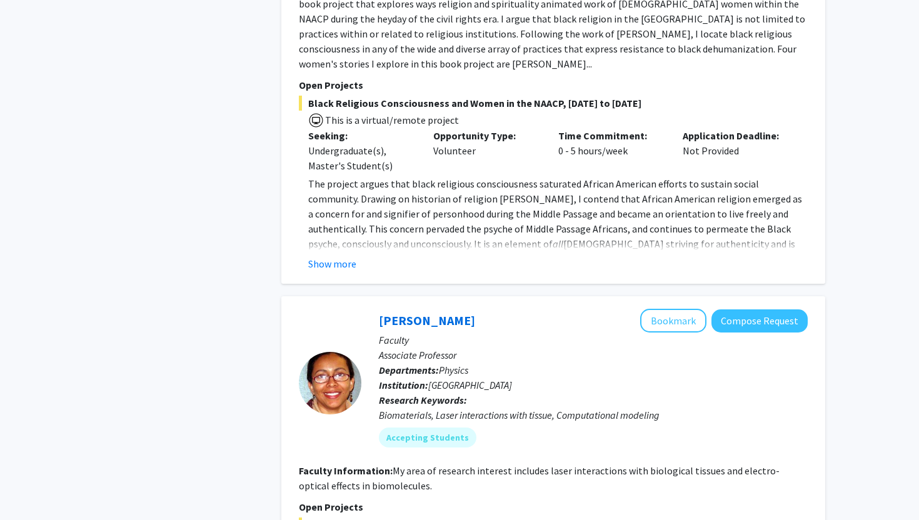
scroll to position [2237, 0]
